Goal: Information Seeking & Learning: Learn about a topic

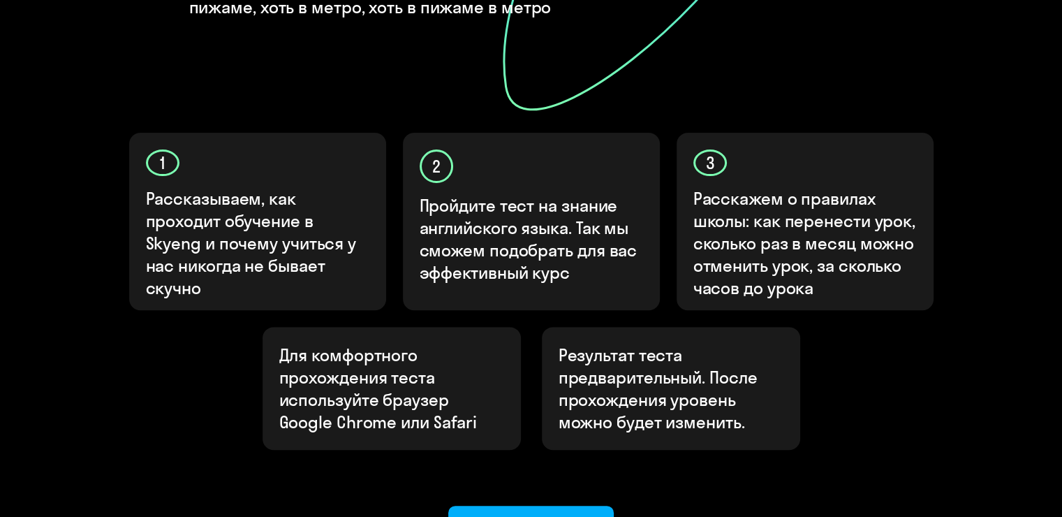
scroll to position [371, 0]
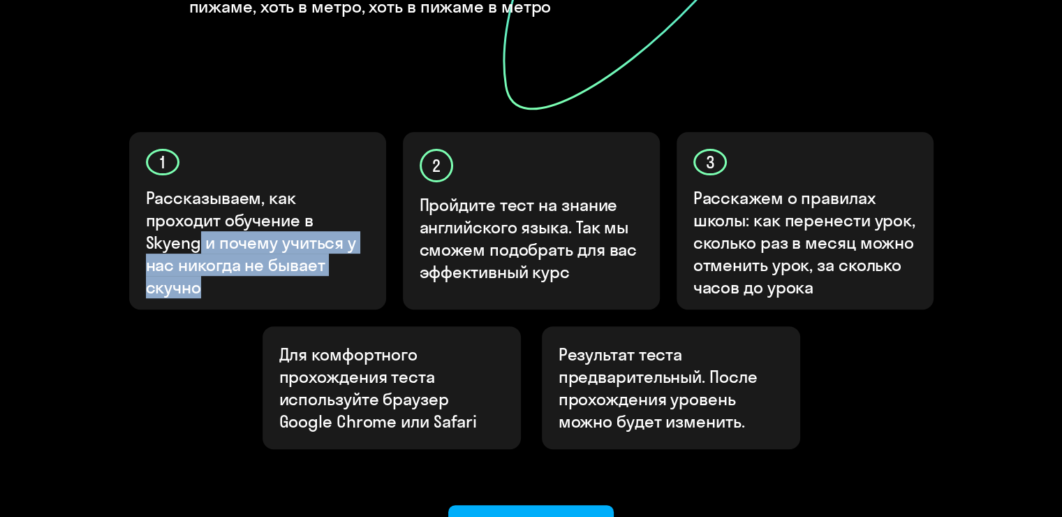
drag, startPoint x: 201, startPoint y: 193, endPoint x: 293, endPoint y: 234, distance: 101.0
click at [293, 234] on p "Рассказываем, как проходит обучение в Skyeng и почему учиться у нас никогда не …" at bounding box center [258, 242] width 225 height 112
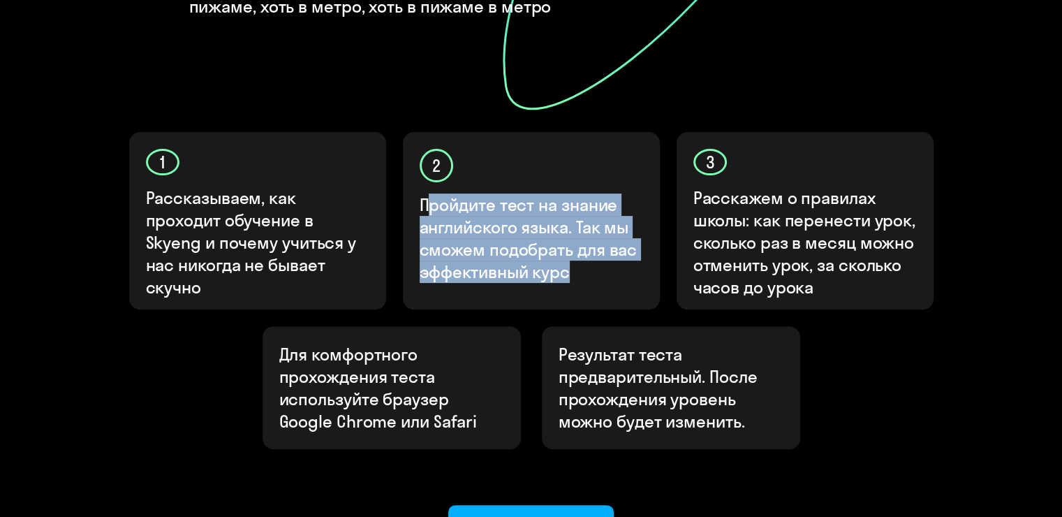
drag, startPoint x: 425, startPoint y: 154, endPoint x: 612, endPoint y: 223, distance: 200.4
click at [612, 223] on p "Пройдите тест на знание английского языка. Так мы сможем подобрать для вас эффе…" at bounding box center [532, 237] width 225 height 89
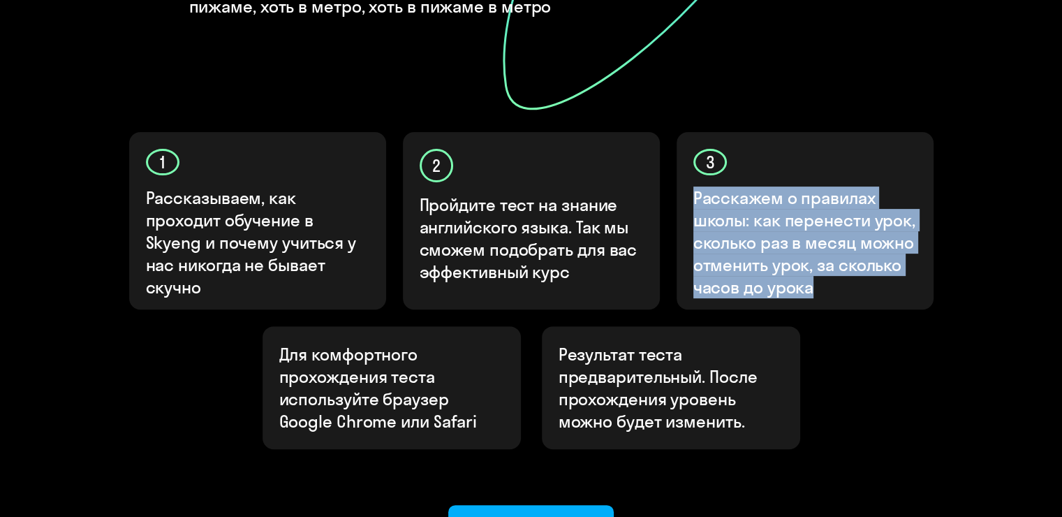
drag, startPoint x: 694, startPoint y: 152, endPoint x: 838, endPoint y: 234, distance: 165.8
click at [838, 234] on p "Расскажем о правилах школы: как перенести урок, сколько раз в месяц можно отмен…" at bounding box center [805, 242] width 225 height 112
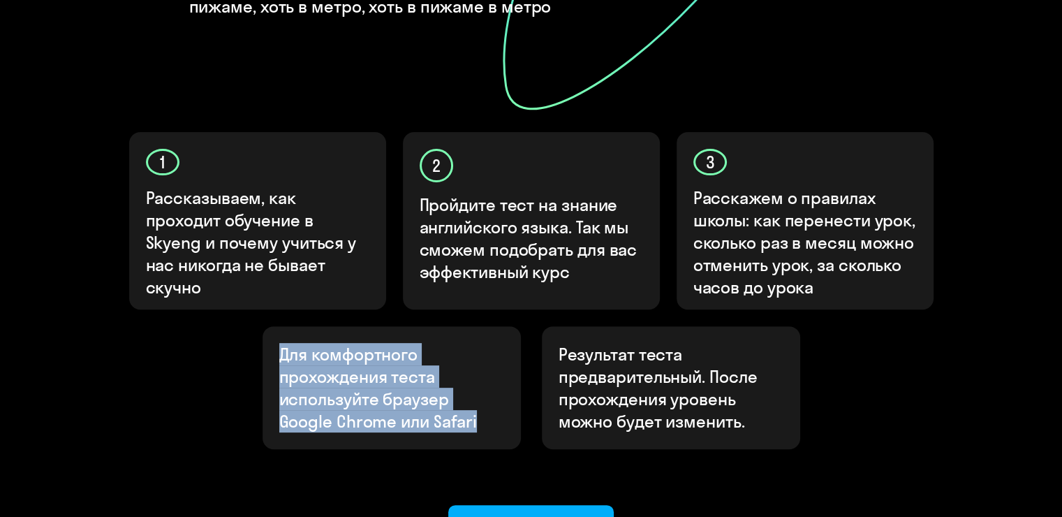
drag, startPoint x: 274, startPoint y: 302, endPoint x: 485, endPoint y: 373, distance: 223.2
click at [485, 373] on div "Для комфортного прохождения теста используйте браузер Google Chrome или Safari" at bounding box center [392, 387] width 258 height 123
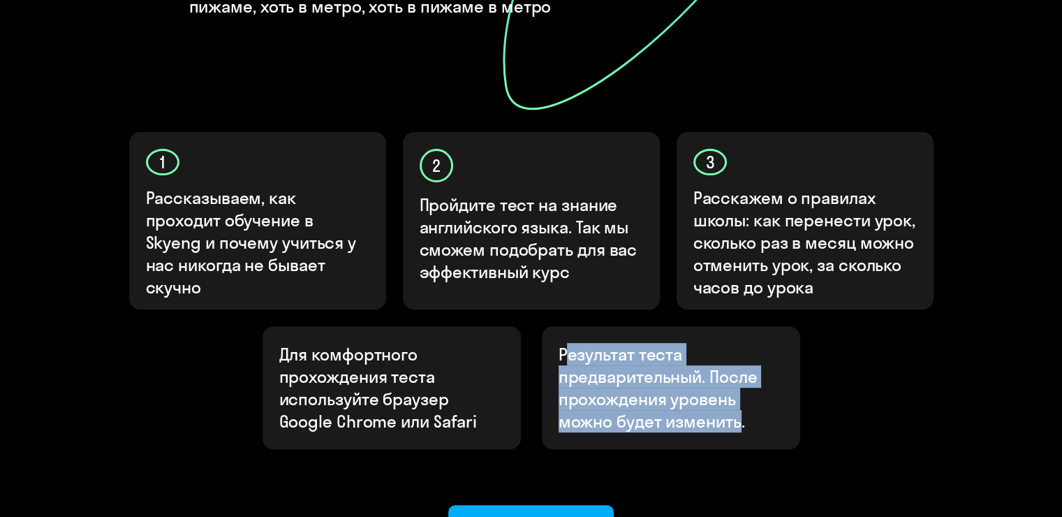
drag, startPoint x: 563, startPoint y: 304, endPoint x: 740, endPoint y: 374, distance: 190.6
click at [740, 374] on p "Результат теста предварительный. После прохождения уровень можно будет изменить." at bounding box center [671, 387] width 225 height 89
click at [628, 326] on div "Результат теста предварительный. После прохождения уровень можно будет изменить." at bounding box center [671, 387] width 258 height 123
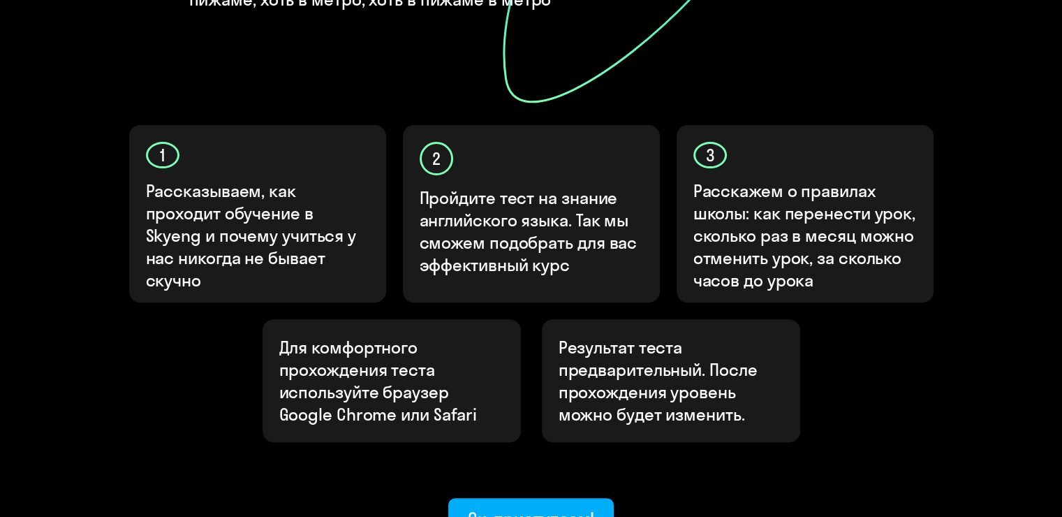
scroll to position [0, 0]
